Goal: Information Seeking & Learning: Learn about a topic

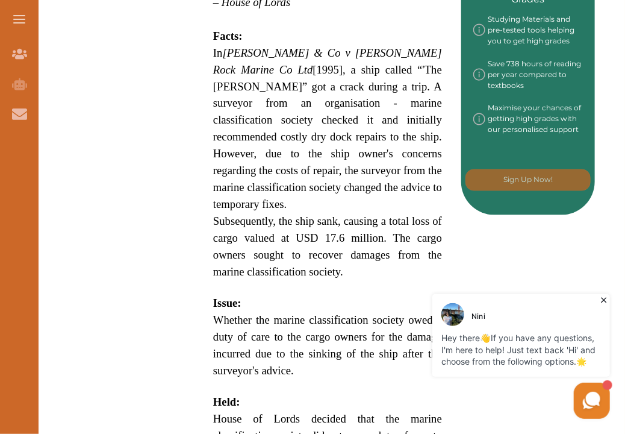
scroll to position [683, 0]
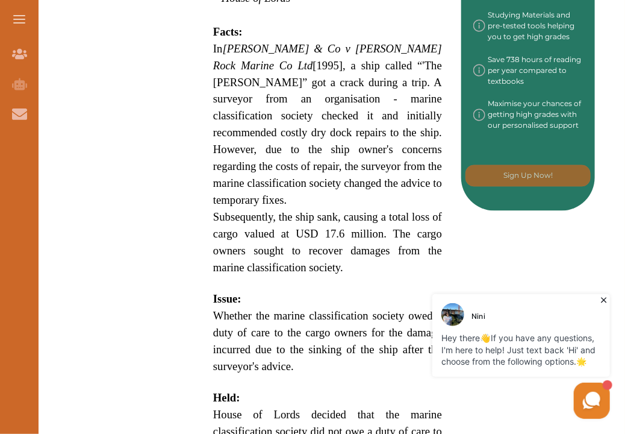
drag, startPoint x: 215, startPoint y: 26, endPoint x: 210, endPoint y: 34, distance: 9.7
click at [210, 34] on div "[PERSON_NAME] & Co v [PERSON_NAME] Rock Marine Co Ltd [1995] 3 All ER 307 is a …" at bounding box center [327, 193] width 267 height 1290
click at [212, 31] on div "[PERSON_NAME] & Co v [PERSON_NAME] Rock Marine Co Ltd [1995] 3 All ER 307 is a …" at bounding box center [327, 193] width 267 height 1290
drag, startPoint x: 212, startPoint y: 31, endPoint x: 228, endPoint y: 81, distance: 53.1
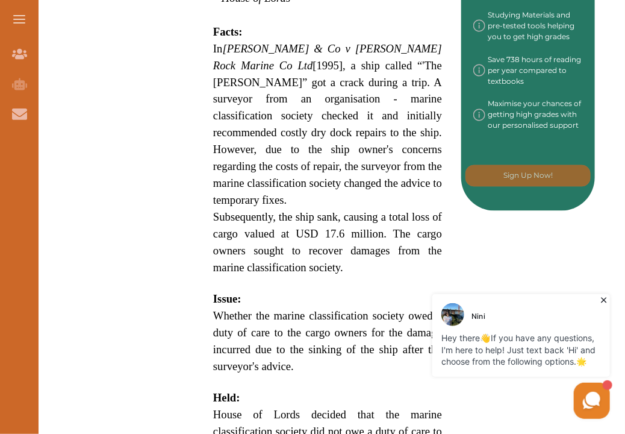
click at [228, 81] on div "[PERSON_NAME] & Co v [PERSON_NAME] Rock Marine Co Ltd [1995] 3 All ER 307 is a …" at bounding box center [327, 193] width 267 height 1290
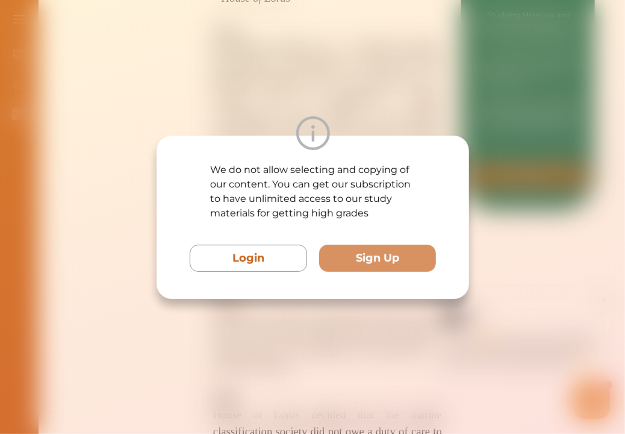
click at [420, 76] on div "We do not allow selecting and copying of our content. You can get our subscript…" at bounding box center [312, 217] width 625 height 434
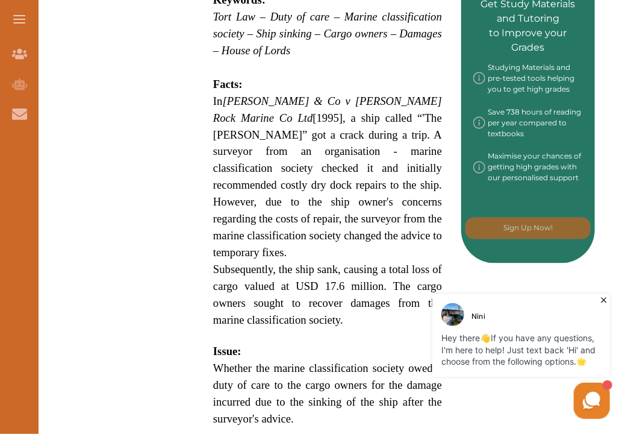
scroll to position [629, 0]
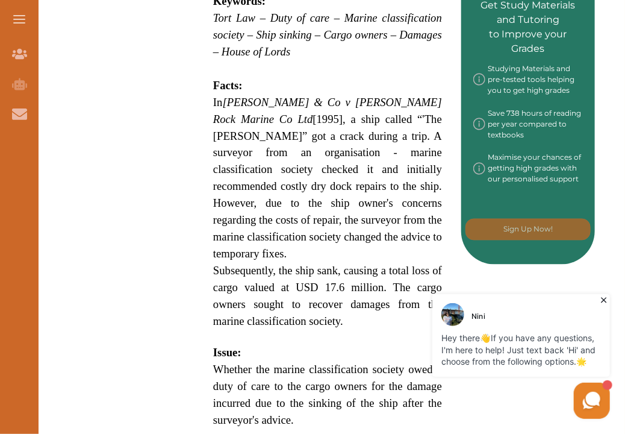
click at [604, 301] on icon at bounding box center [604, 299] width 12 height 12
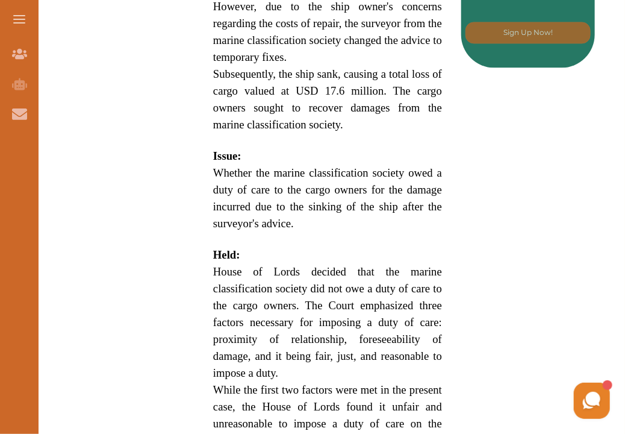
scroll to position [827, 0]
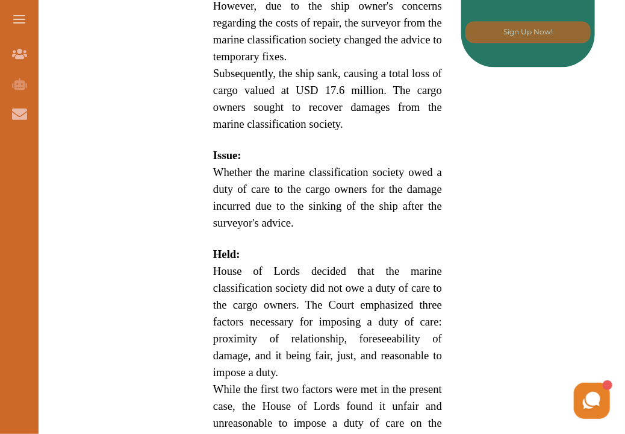
drag, startPoint x: 586, startPoint y: 312, endPoint x: 558, endPoint y: 269, distance: 51.0
click at [549, 326] on div "Want to secure high grades in Tort Law ? We’ve created a FREE checklist for you…" at bounding box center [327, 58] width 535 height 1463
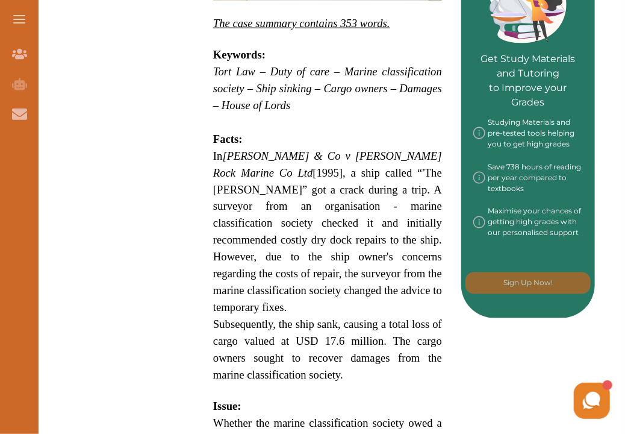
scroll to position [576, 0]
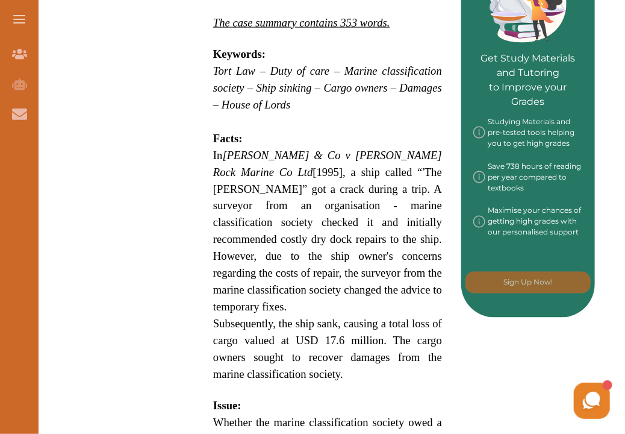
click at [12, 16] on button at bounding box center [19, 19] width 39 height 39
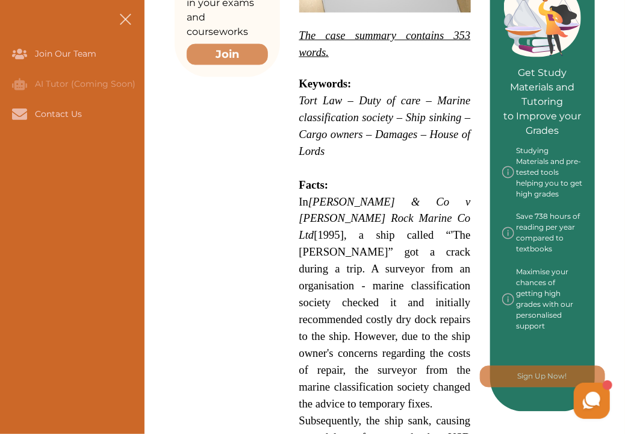
click at [128, 15] on span at bounding box center [124, 18] width 11 height 11
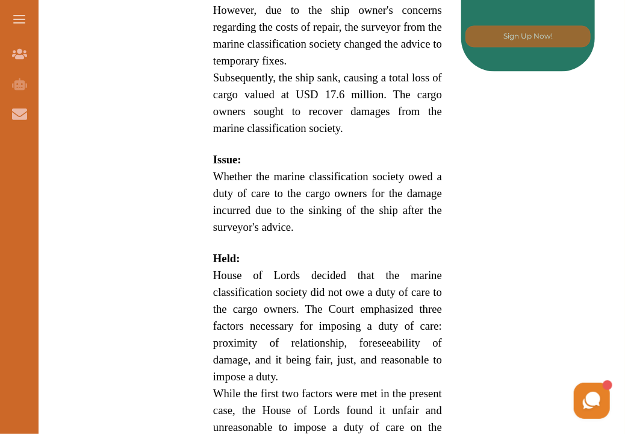
scroll to position [821, 0]
